Goal: Navigation & Orientation: Find specific page/section

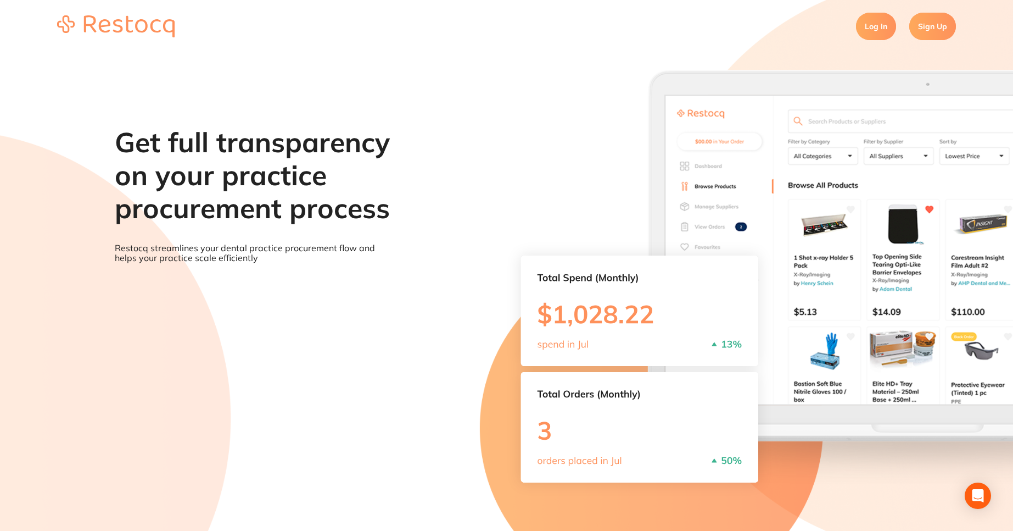
click at [876, 31] on link "Log In" at bounding box center [876, 26] width 40 height 27
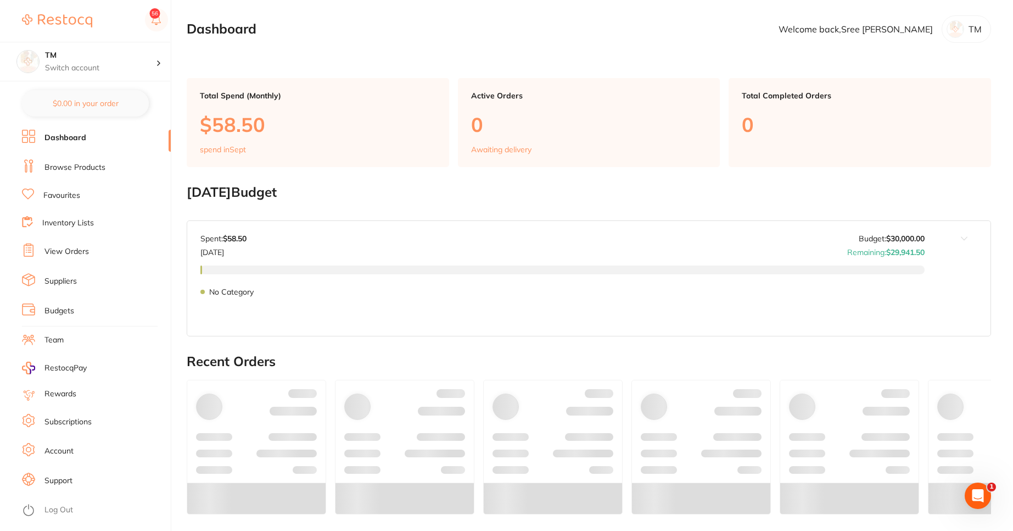
click at [86, 513] on li "Log Out" at bounding box center [95, 510] width 146 height 16
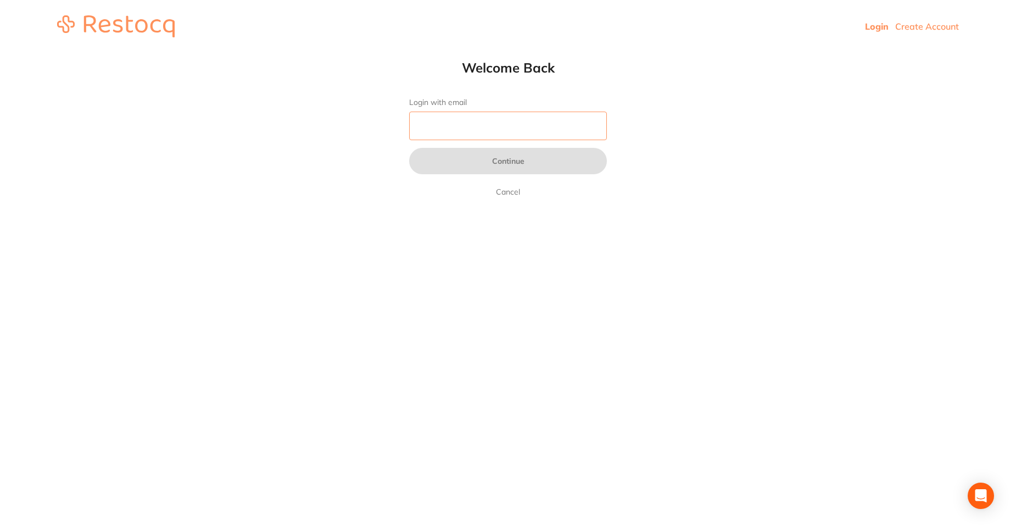
click at [455, 133] on input "Login with email" at bounding box center [508, 126] width 198 height 29
click at [532, 124] on input "Login with email" at bounding box center [508, 126] width 198 height 29
paste input "[PERSON_NAME][EMAIL_ADDRESS][DOMAIN_NAME]"
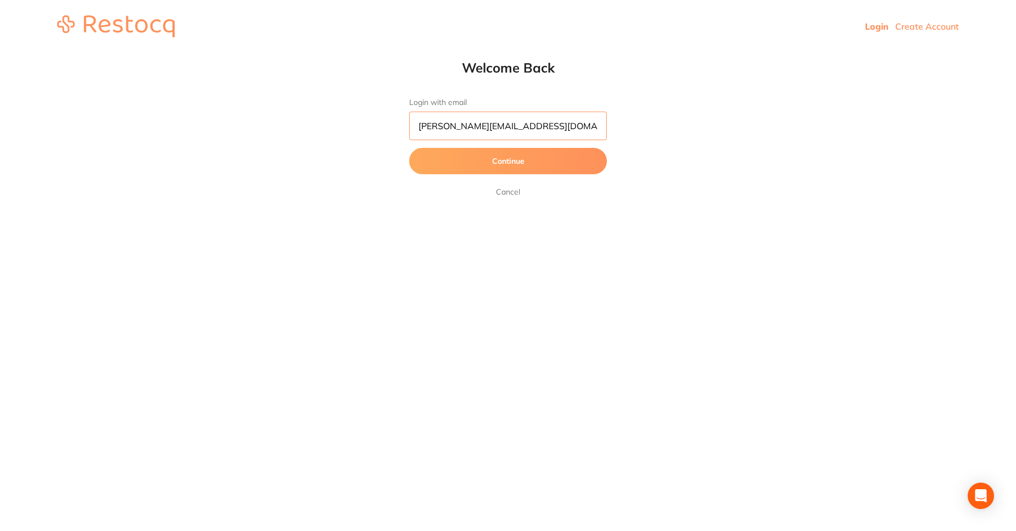
type input "[PERSON_NAME][EMAIL_ADDRESS][DOMAIN_NAME]"
click at [530, 161] on button "Continue" at bounding box center [508, 161] width 198 height 26
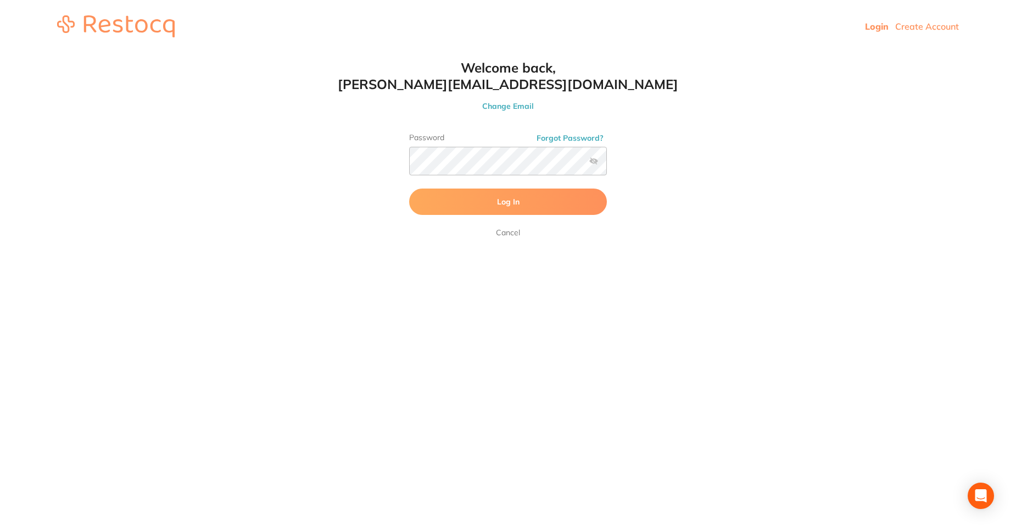
click at [480, 203] on button "Log In" at bounding box center [508, 201] width 198 height 26
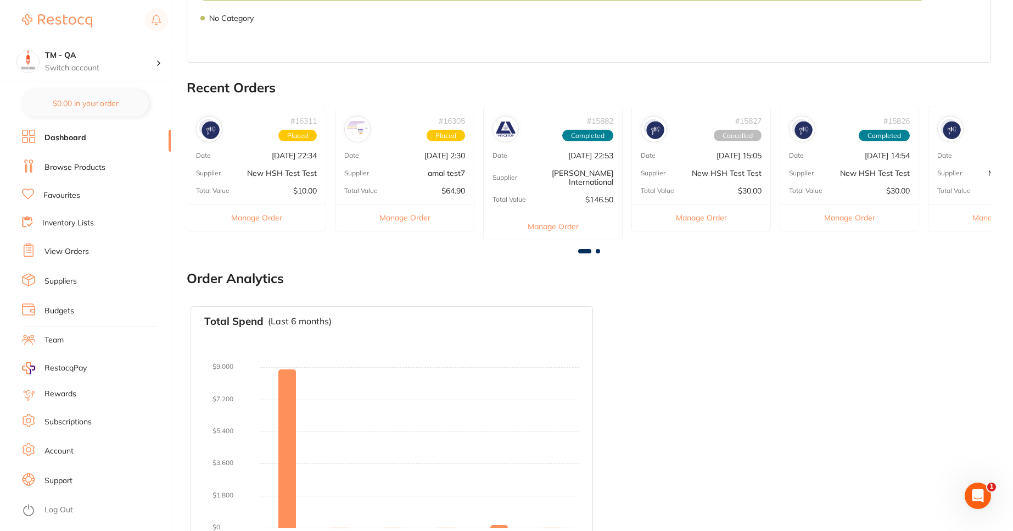
scroll to position [366, 0]
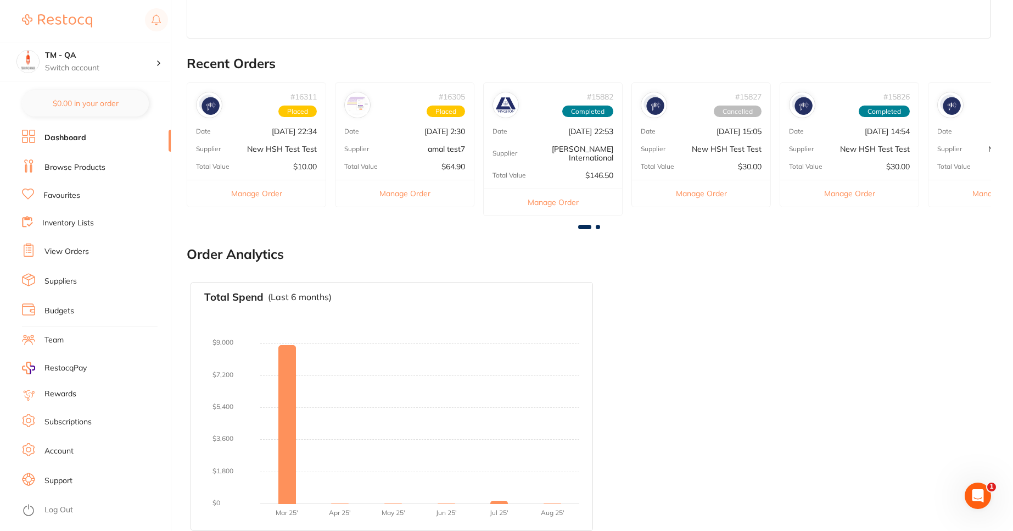
click at [81, 171] on link "Browse Products" at bounding box center [74, 167] width 61 height 11
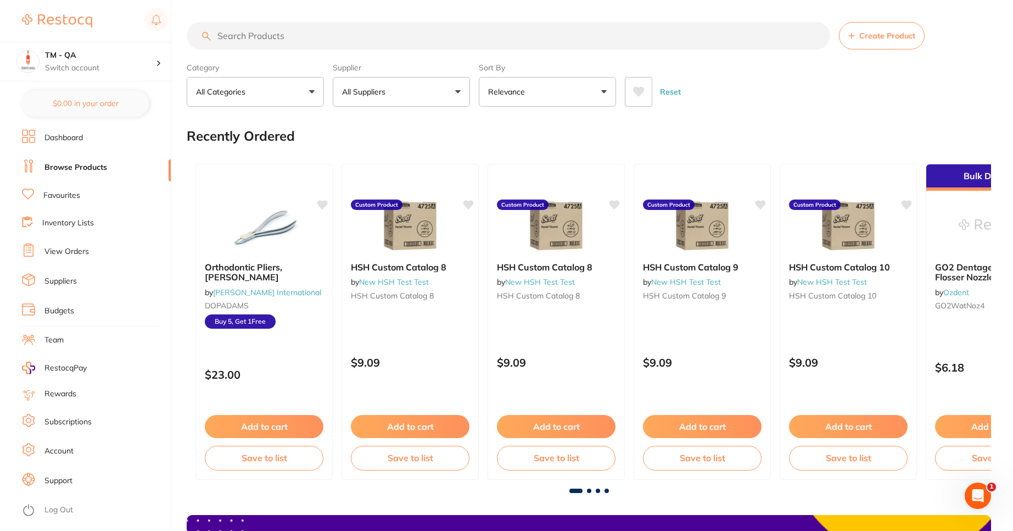
click at [68, 194] on link "Favourites" at bounding box center [61, 195] width 37 height 11
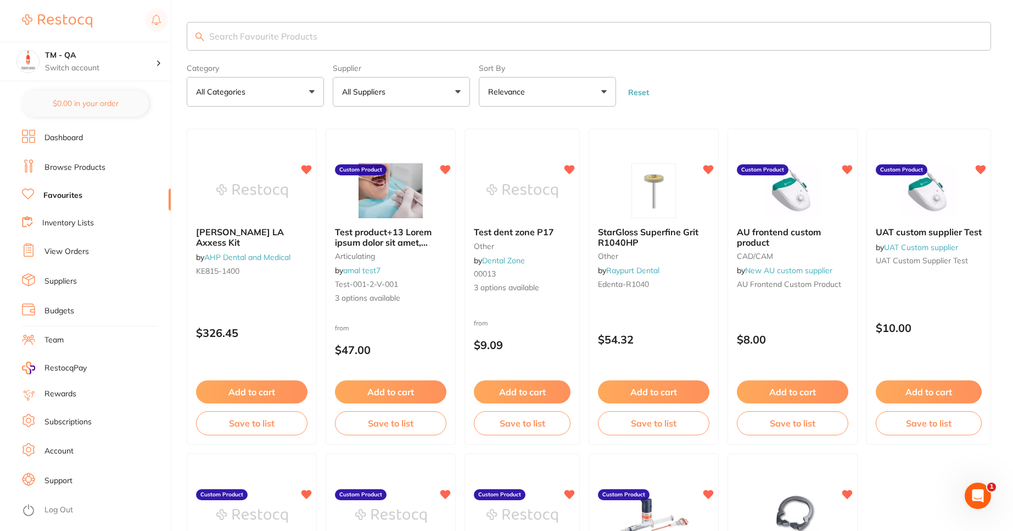
click at [68, 225] on link "Inventory Lists" at bounding box center [68, 223] width 52 height 11
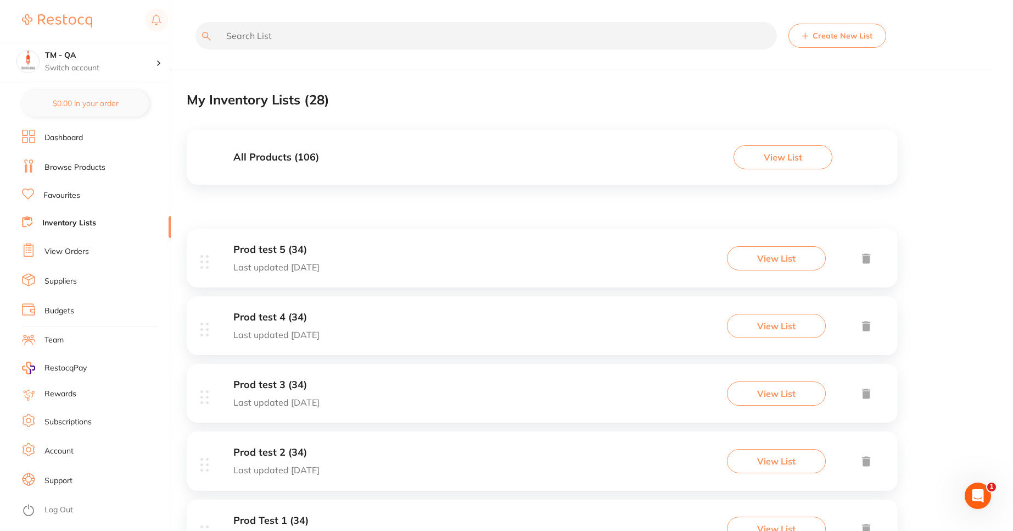
click at [63, 248] on link "View Orders" at bounding box center [66, 251] width 44 height 11
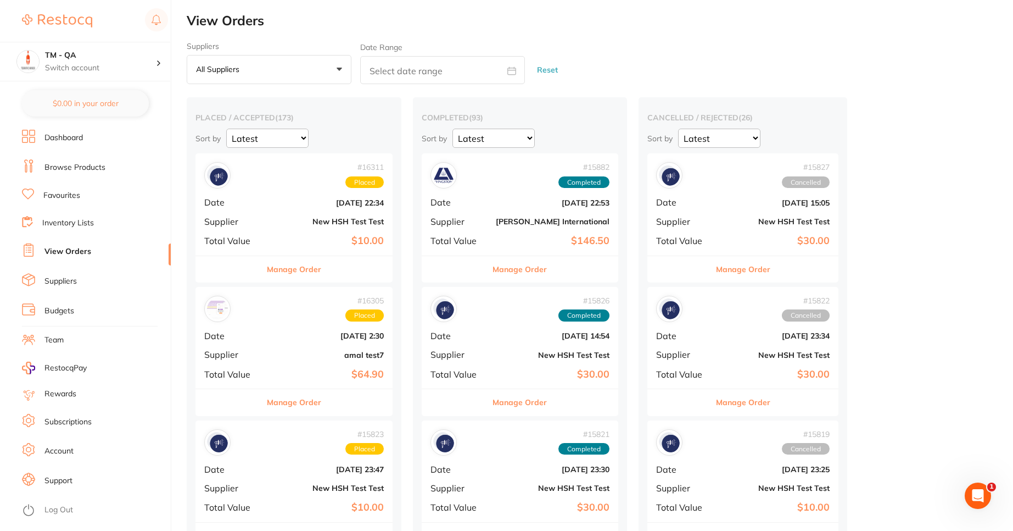
click at [73, 137] on link "Dashboard" at bounding box center [63, 137] width 38 height 11
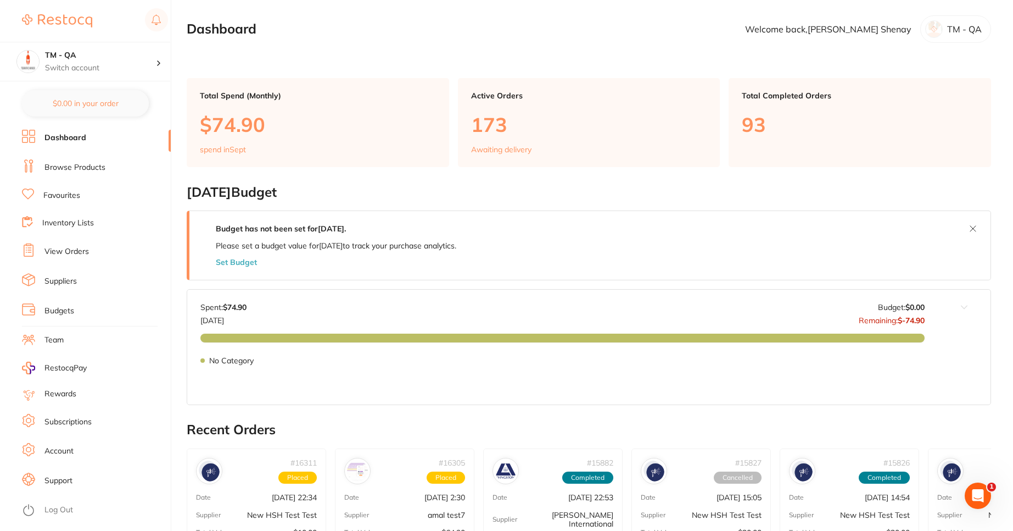
click at [71, 162] on link "Browse Products" at bounding box center [74, 167] width 61 height 11
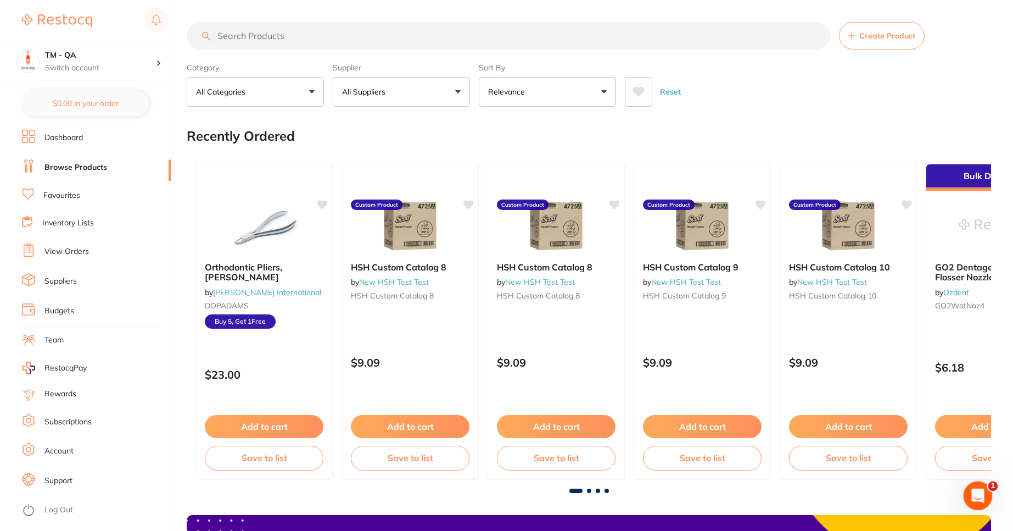
click at [985, 488] on div "Open Intercom Messenger" at bounding box center [977, 494] width 36 height 36
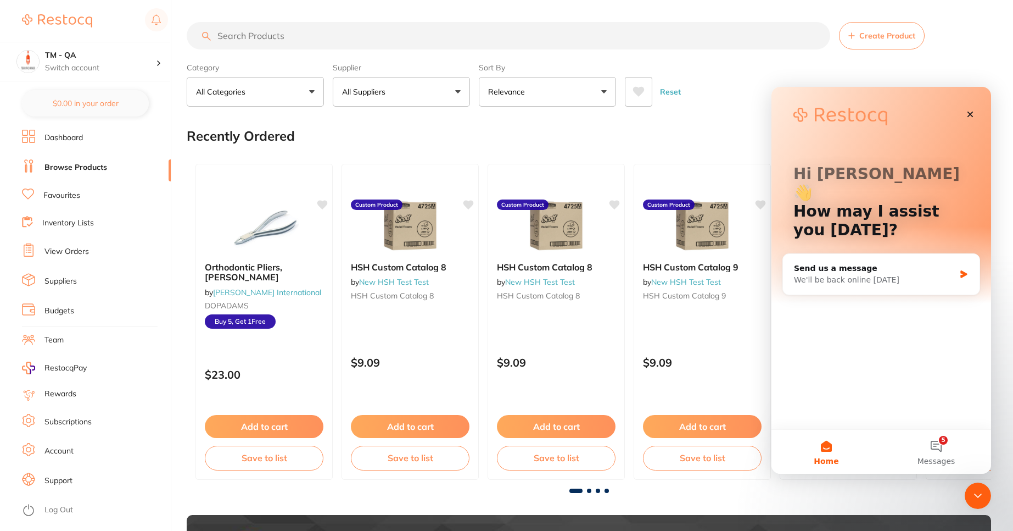
click at [715, 106] on div "Reset" at bounding box center [804, 87] width 358 height 38
click at [968, 114] on icon "Close" at bounding box center [970, 114] width 9 height 9
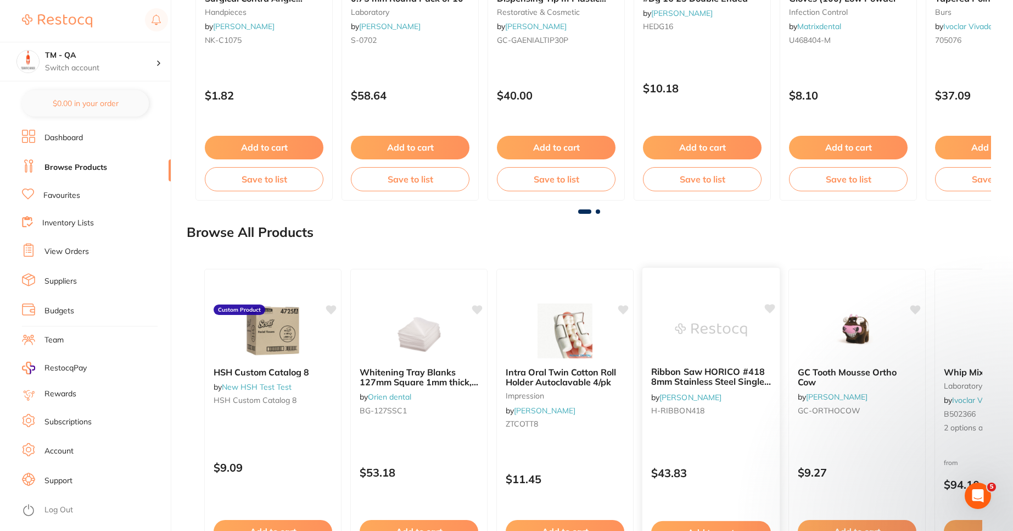
scroll to position [1396, 0]
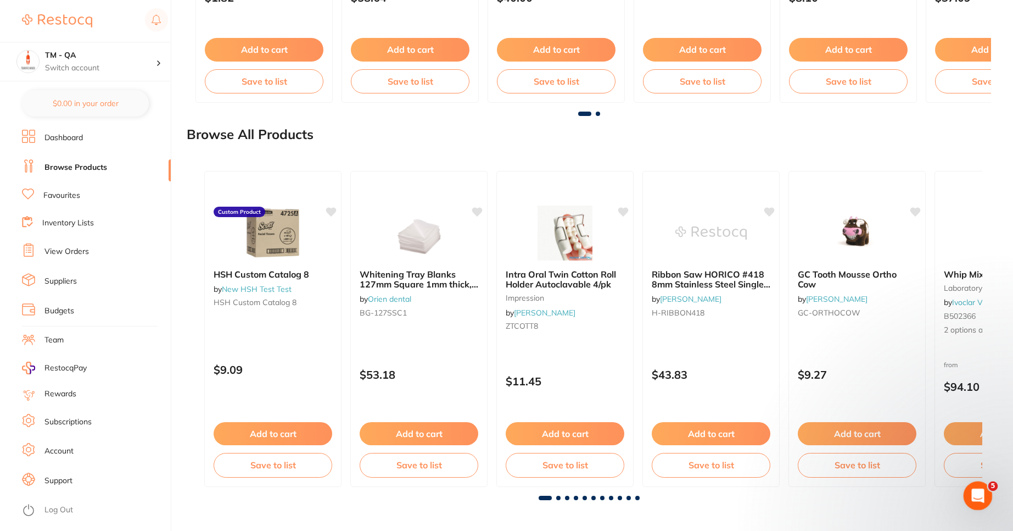
click at [973, 483] on div "Open Intercom Messenger" at bounding box center [977, 494] width 36 height 36
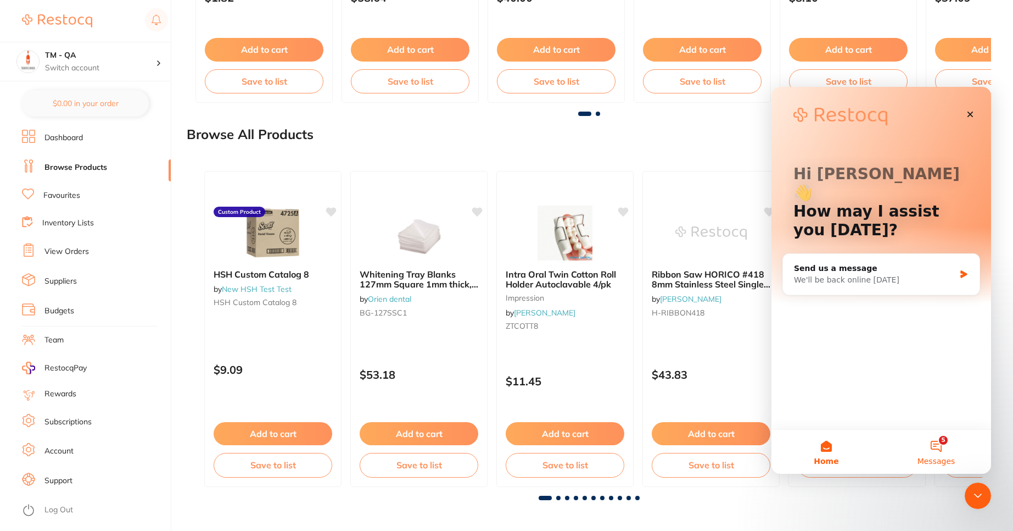
click at [939, 453] on button "5 Messages" at bounding box center [937, 452] width 110 height 44
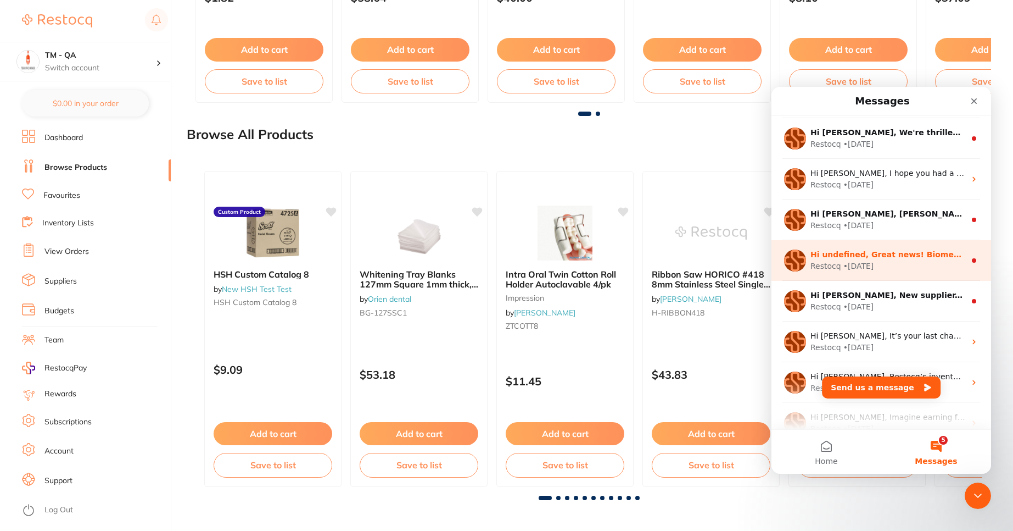
scroll to position [0, 0]
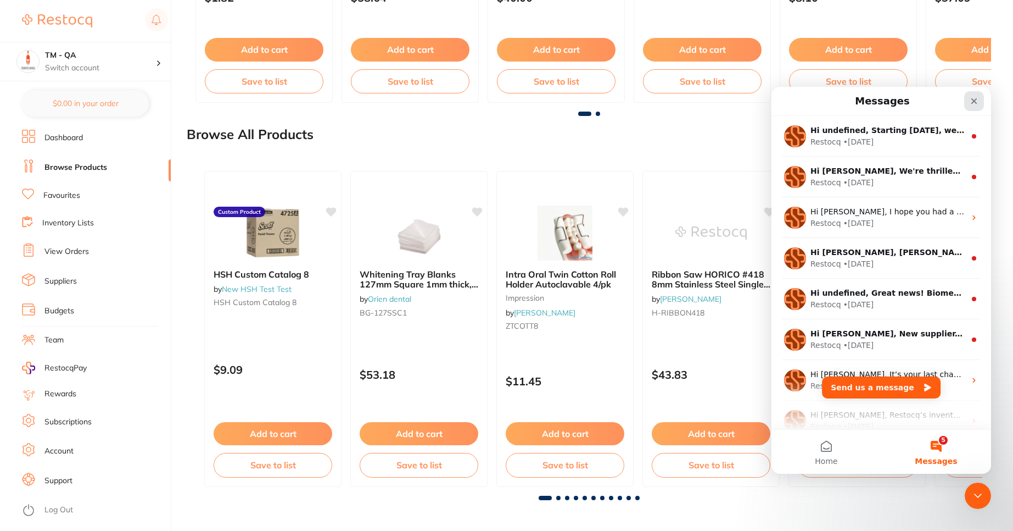
click at [974, 103] on icon "Close" at bounding box center [974, 101] width 9 height 9
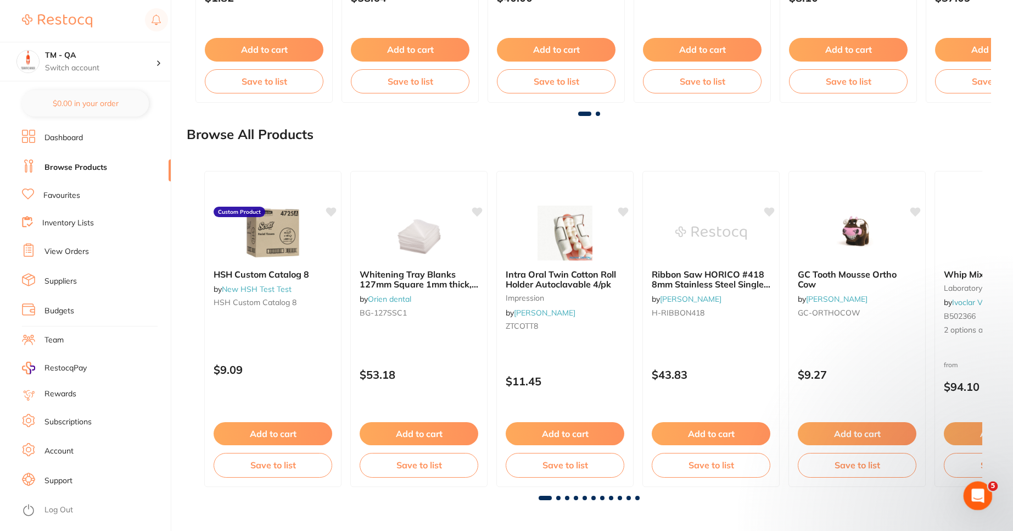
click at [979, 486] on div "Open Intercom Messenger" at bounding box center [977, 494] width 36 height 36
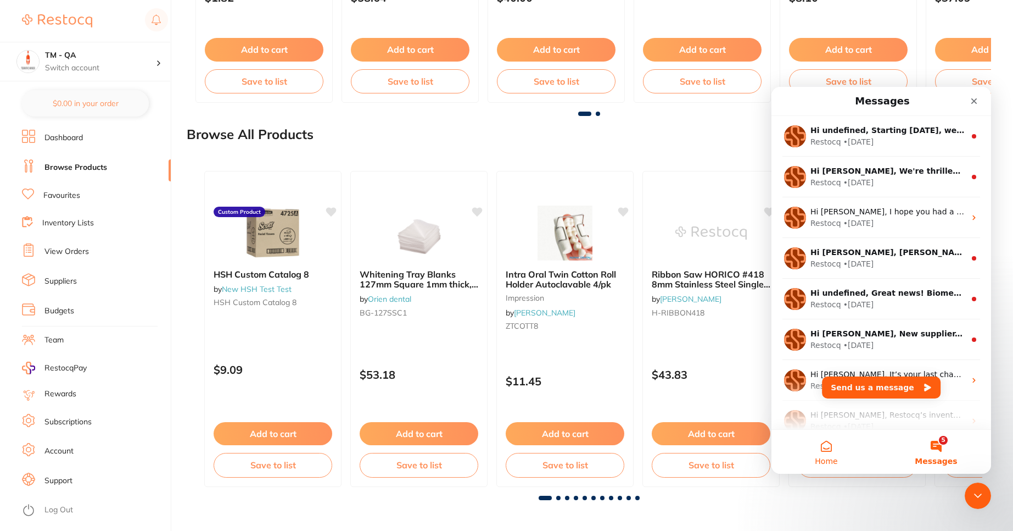
click at [836, 451] on button "Home" at bounding box center [827, 452] width 110 height 44
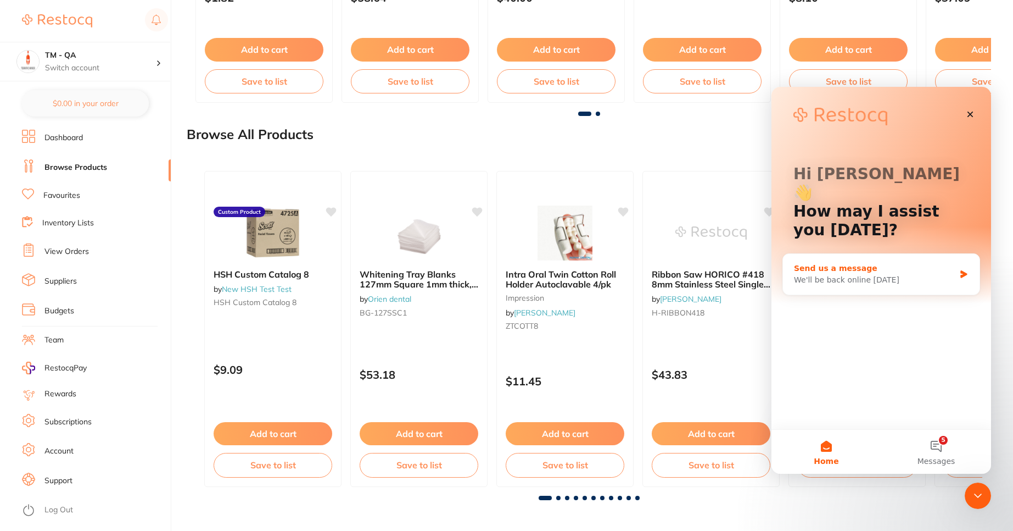
click at [867, 263] on div "Send us a message" at bounding box center [874, 269] width 161 height 12
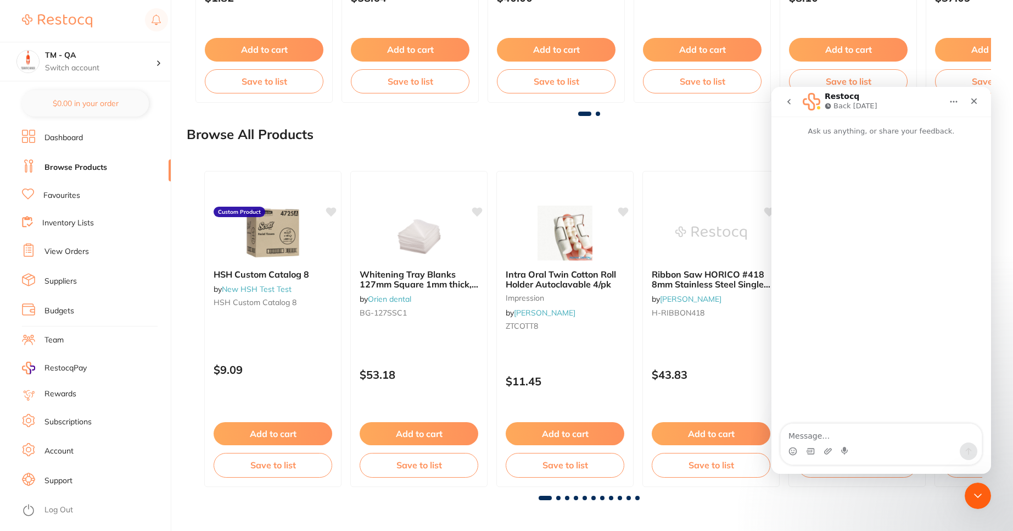
click at [87, 133] on li "Dashboard" at bounding box center [96, 138] width 149 height 16
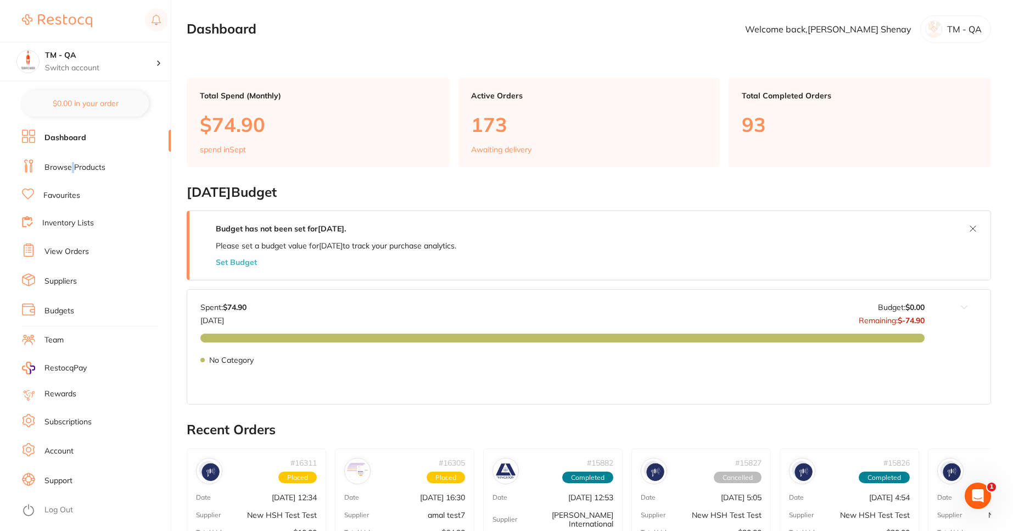
click at [73, 166] on link "Browse Products" at bounding box center [74, 167] width 61 height 11
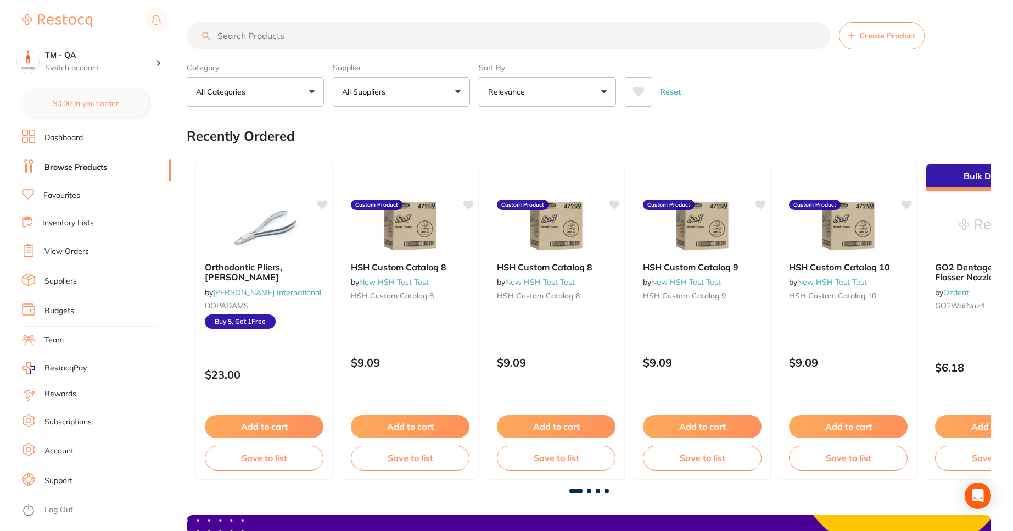
click at [71, 193] on link "Favourites" at bounding box center [61, 195] width 37 height 11
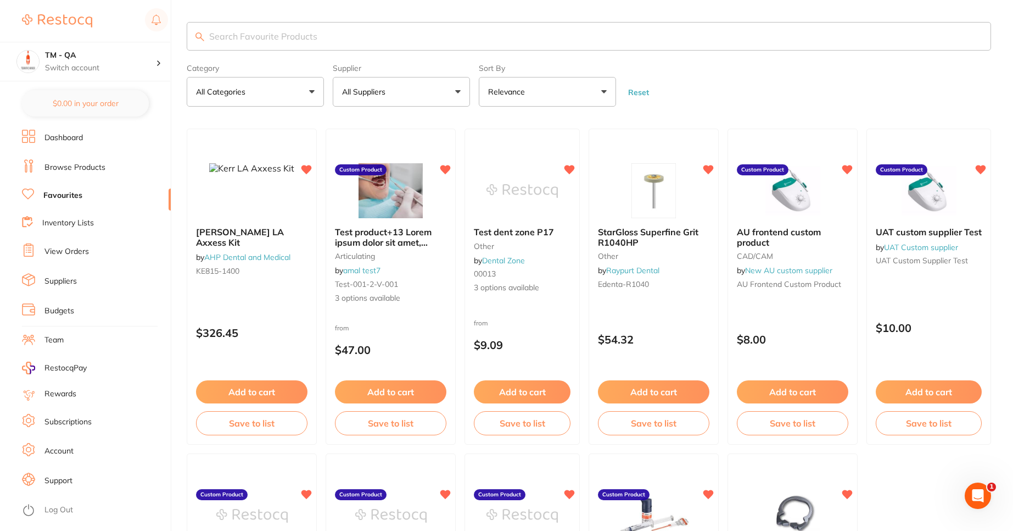
click at [77, 169] on link "Browse Products" at bounding box center [74, 167] width 61 height 11
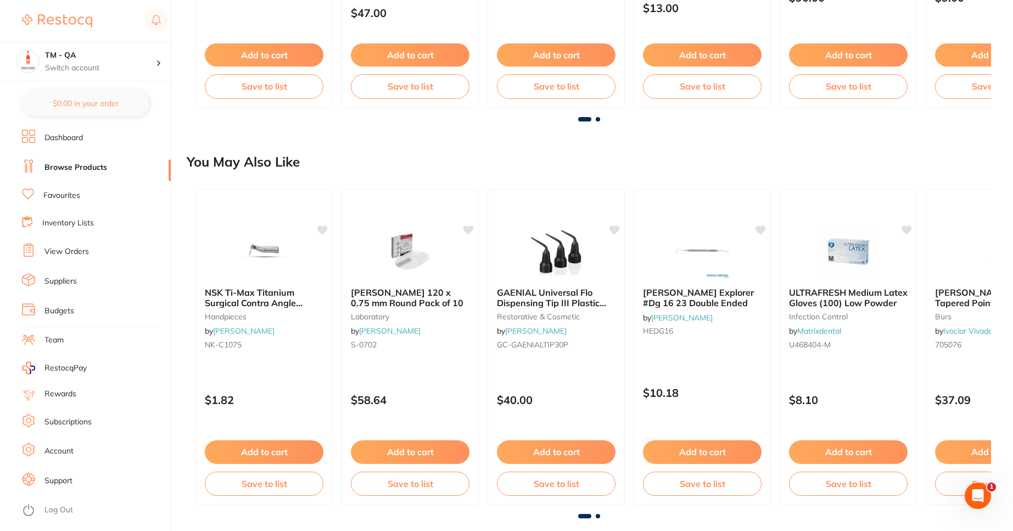
scroll to position [1067, 0]
